Goal: Task Accomplishment & Management: Complete application form

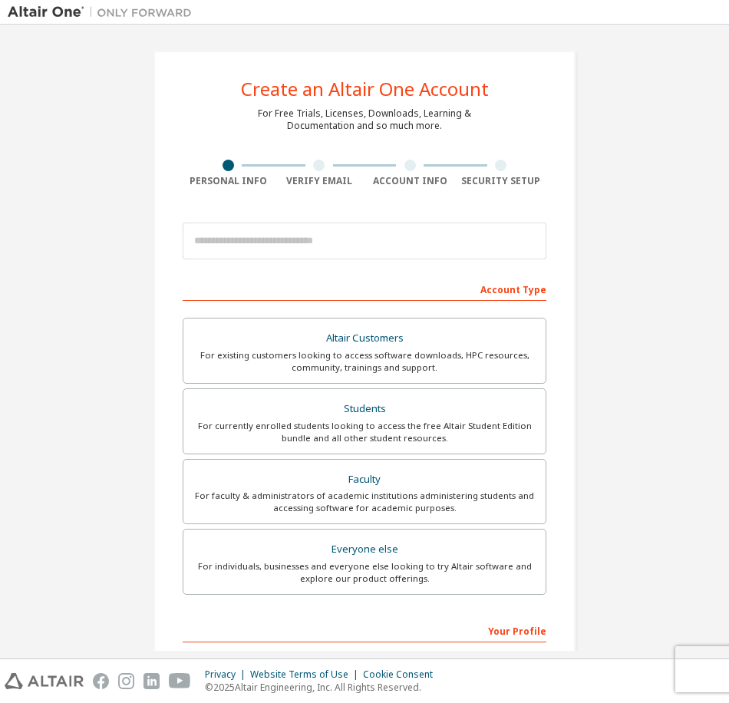
click at [108, 207] on div "Create an Altair One Account For Free Trials, Licenses, Downloads, Learning & D…" at bounding box center [364, 438] width 713 height 812
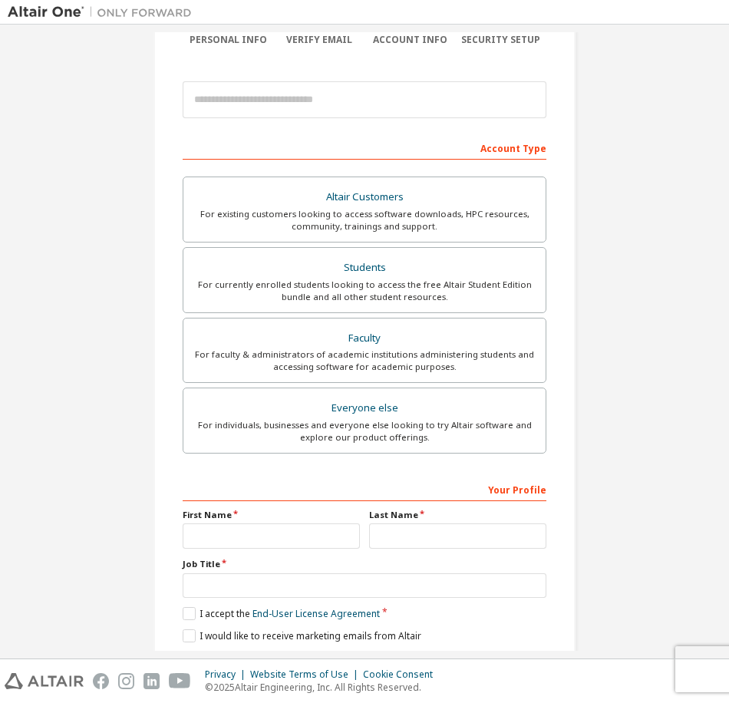
scroll to position [153, 0]
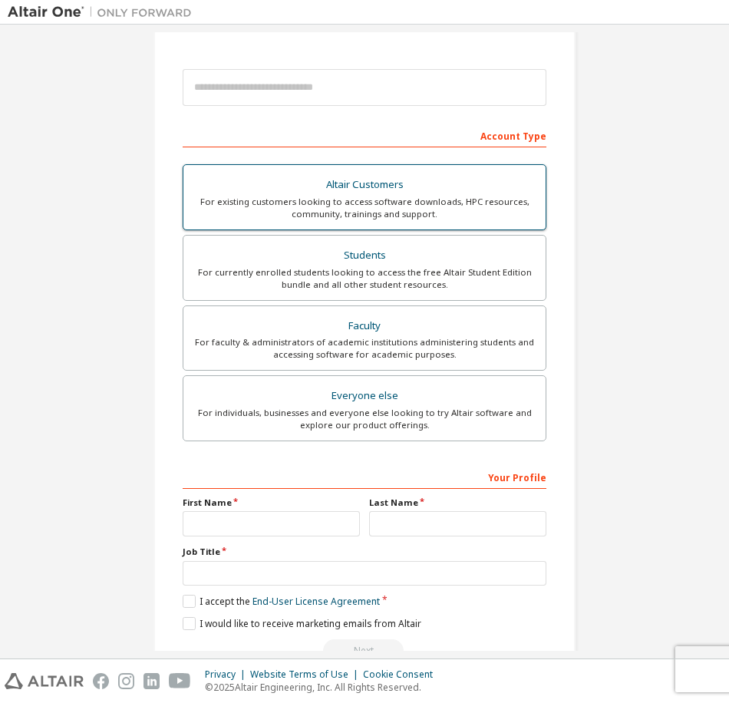
click at [356, 186] on div "Altair Customers" at bounding box center [365, 184] width 344 height 21
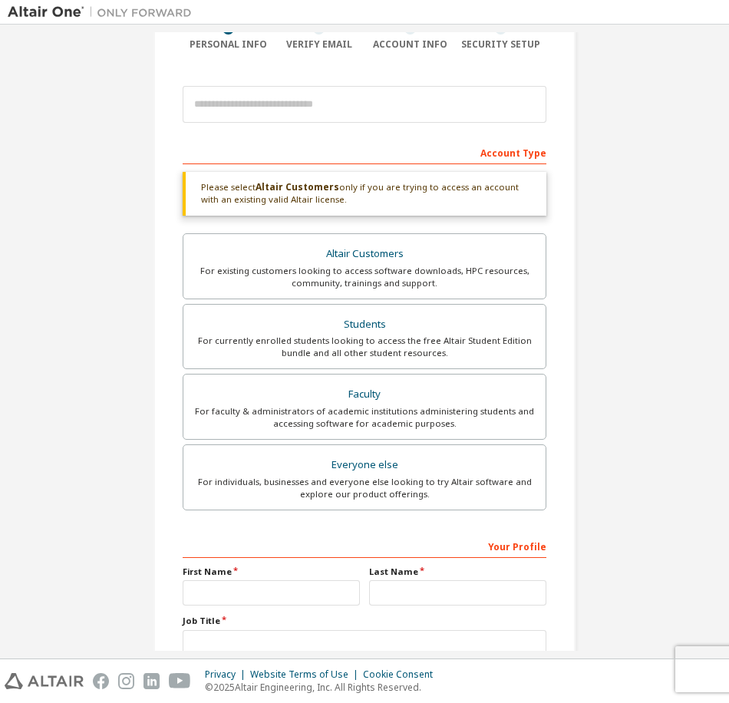
scroll to position [0, 0]
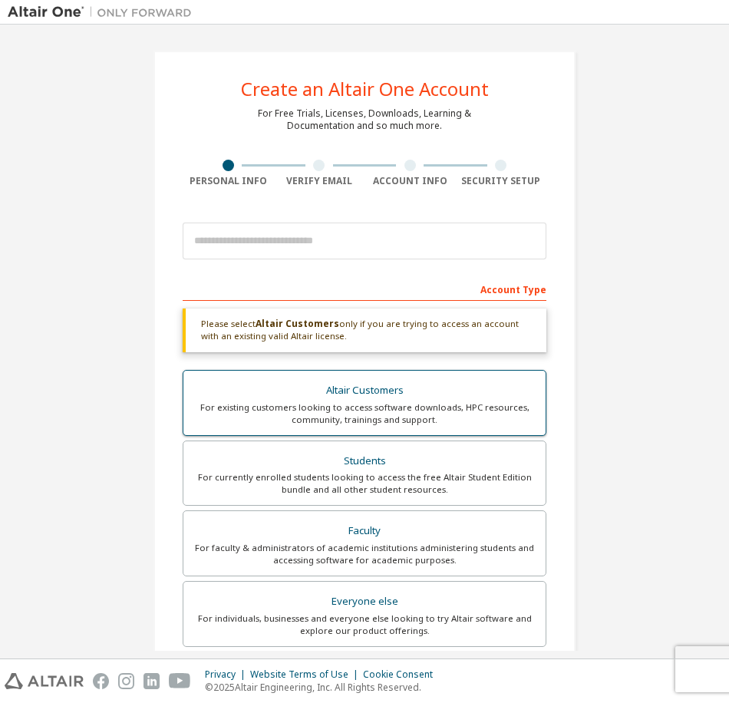
click at [383, 393] on div "Altair Customers" at bounding box center [365, 390] width 344 height 21
click at [331, 407] on div "For existing customers looking to access software downloads, HPC resources, com…" at bounding box center [365, 413] width 344 height 25
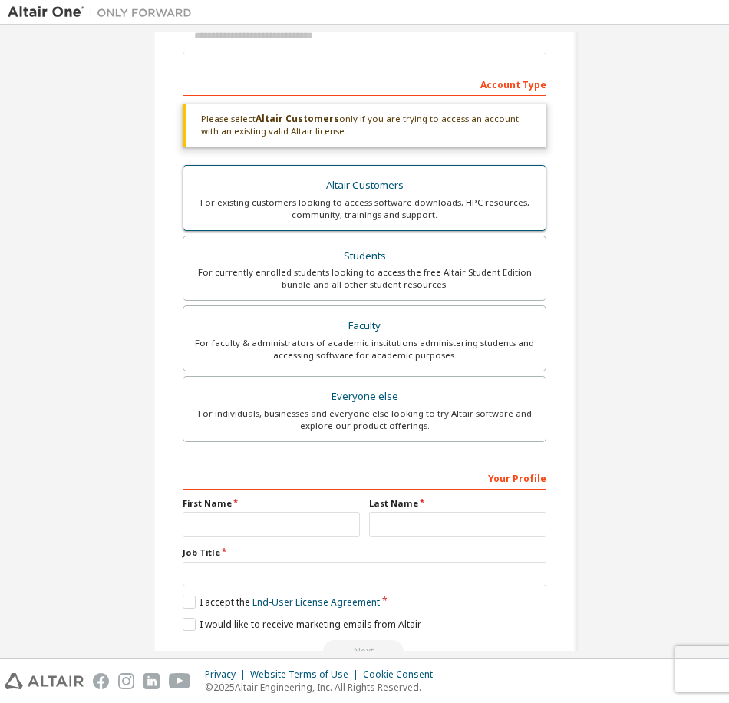
scroll to position [246, 0]
